Goal: Check status: Check status

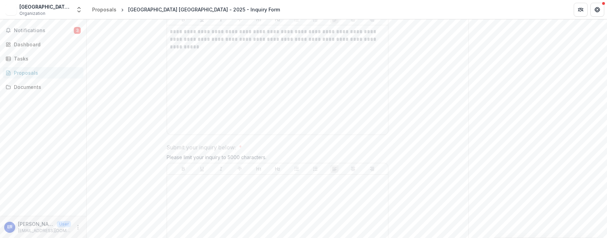
scroll to position [440, 0]
click at [31, 29] on span "Notifications" at bounding box center [44, 31] width 60 height 6
click at [109, 11] on div "Proposals" at bounding box center [104, 9] width 24 height 7
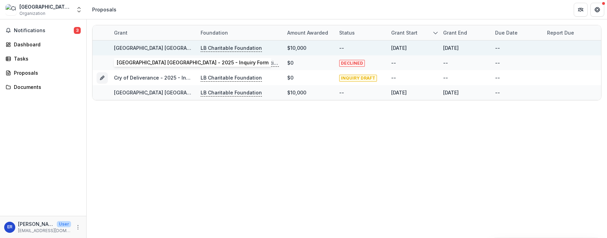
click at [138, 47] on link "[GEOGRAPHIC_DATA] [GEOGRAPHIC_DATA] - 2025 - Inquiry Form" at bounding box center [190, 48] width 152 height 6
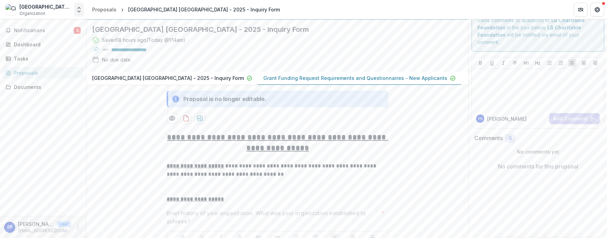
scroll to position [12, 0]
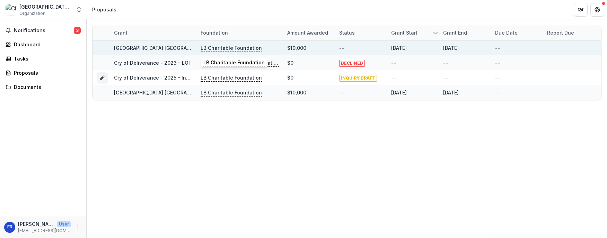
click at [228, 48] on p "LB Charitable Foundation" at bounding box center [231, 48] width 61 height 8
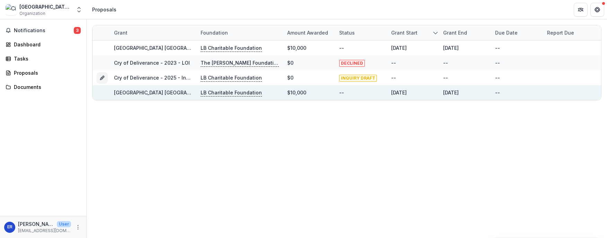
click at [214, 95] on p "LB Charitable Foundation" at bounding box center [231, 93] width 61 height 8
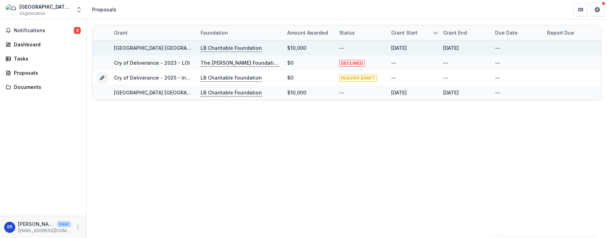
click at [148, 48] on link "[GEOGRAPHIC_DATA] [GEOGRAPHIC_DATA] - 2025 - Inquiry Form" at bounding box center [190, 48] width 152 height 6
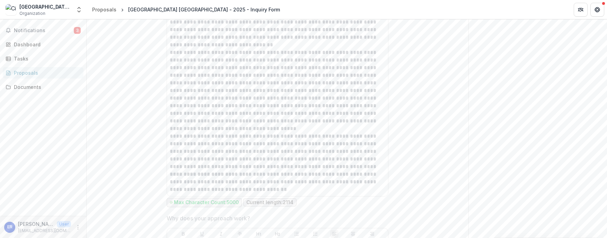
scroll to position [1363, 0]
